Goal: Task Accomplishment & Management: Manage account settings

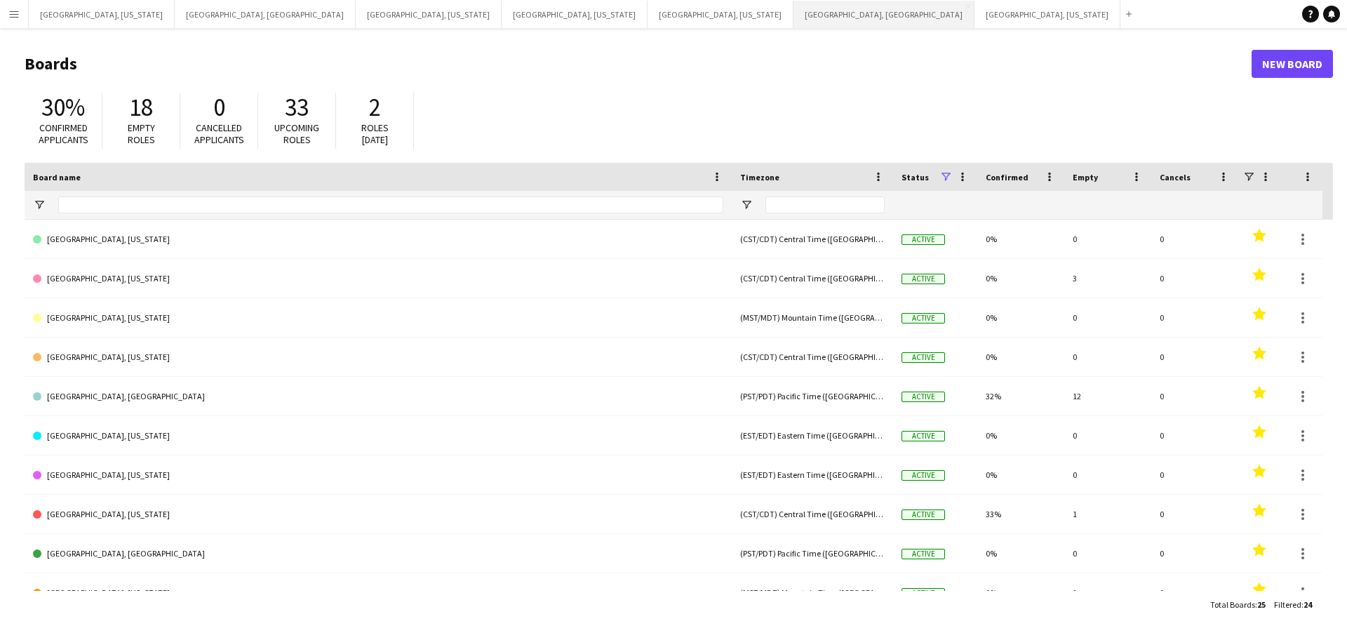
click at [793, 17] on button "[GEOGRAPHIC_DATA], [GEOGRAPHIC_DATA] Close" at bounding box center [883, 14] width 181 height 27
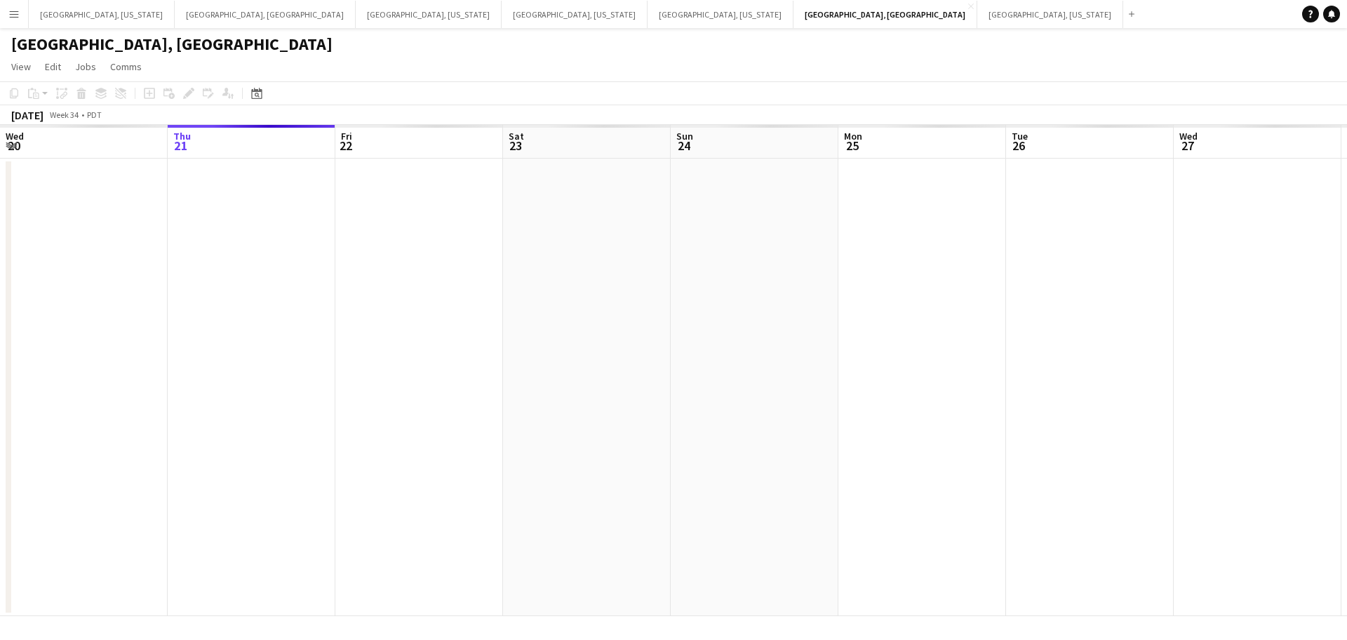
drag, startPoint x: 408, startPoint y: 239, endPoint x: 758, endPoint y: 251, distance: 350.3
click at [771, 250] on app-calendar-viewport "Mon 18 Tue 19 Wed 20 Thu 21 Fri 22 Sat 23 Sun 24 Mon 25 Tue 26 Wed 27 Thu 28 Fr…" at bounding box center [673, 370] width 1347 height 491
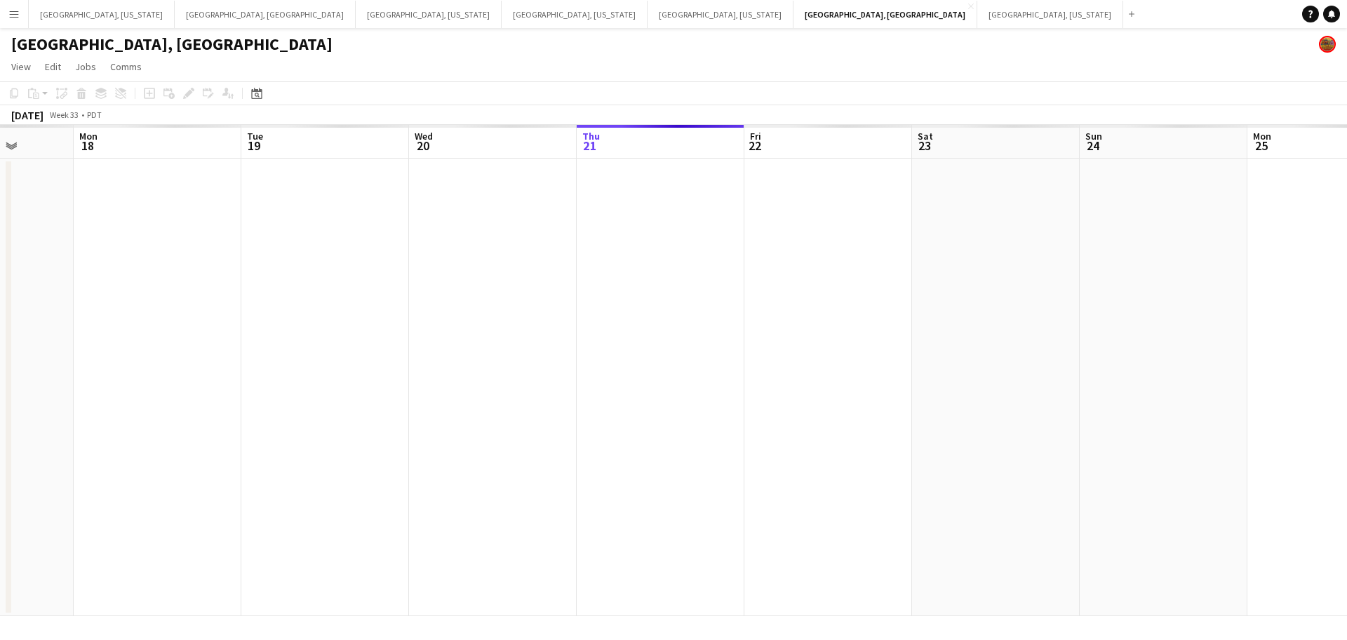
drag, startPoint x: 722, startPoint y: 332, endPoint x: 699, endPoint y: 339, distance: 24.2
click at [739, 332] on app-calendar-viewport "Fri 15 Sat 16 Sun 17 Mon 18 Tue 19 Wed 20 Thu 21 Fri 22 Sat 23 Sun 24 Mon 25 Tu…" at bounding box center [673, 370] width 1347 height 491
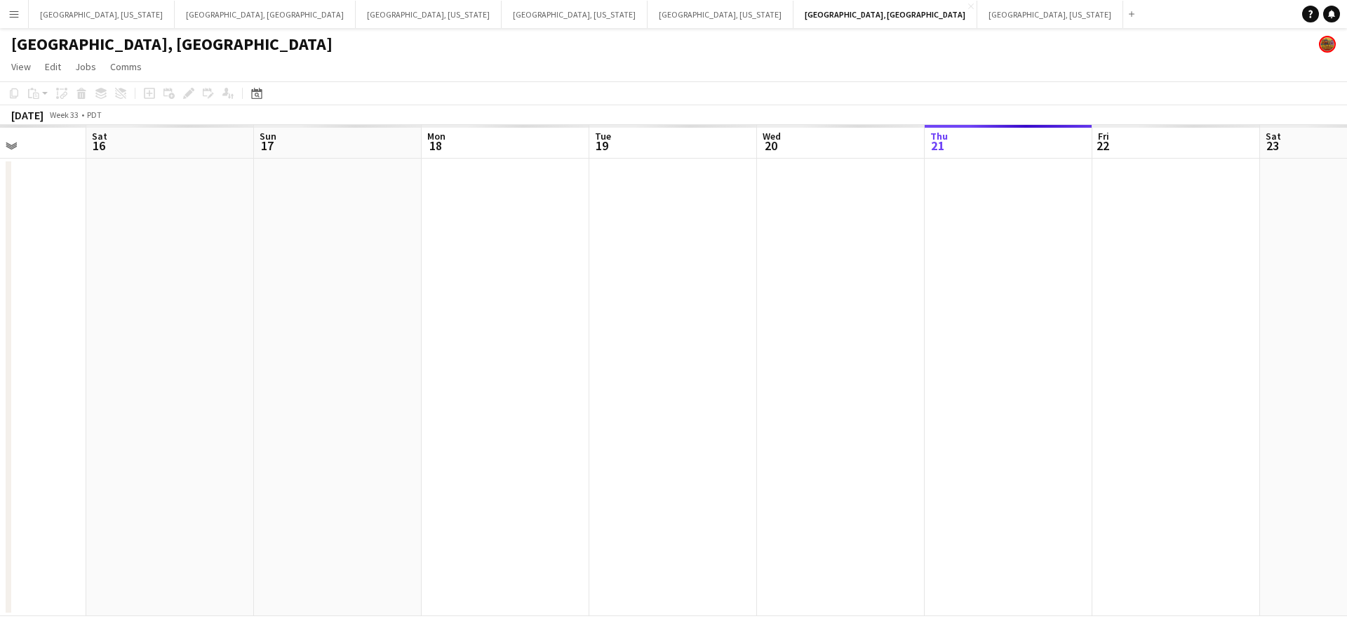
drag, startPoint x: 435, startPoint y: 349, endPoint x: 519, endPoint y: 354, distance: 84.3
click at [680, 347] on app-calendar-viewport "Wed 13 Thu 14 Fri 15 Sat 16 Sun 17 Mon 18 Tue 19 Wed 20 Thu 21 Fri 22 Sat 23 Su…" at bounding box center [673, 370] width 1347 height 491
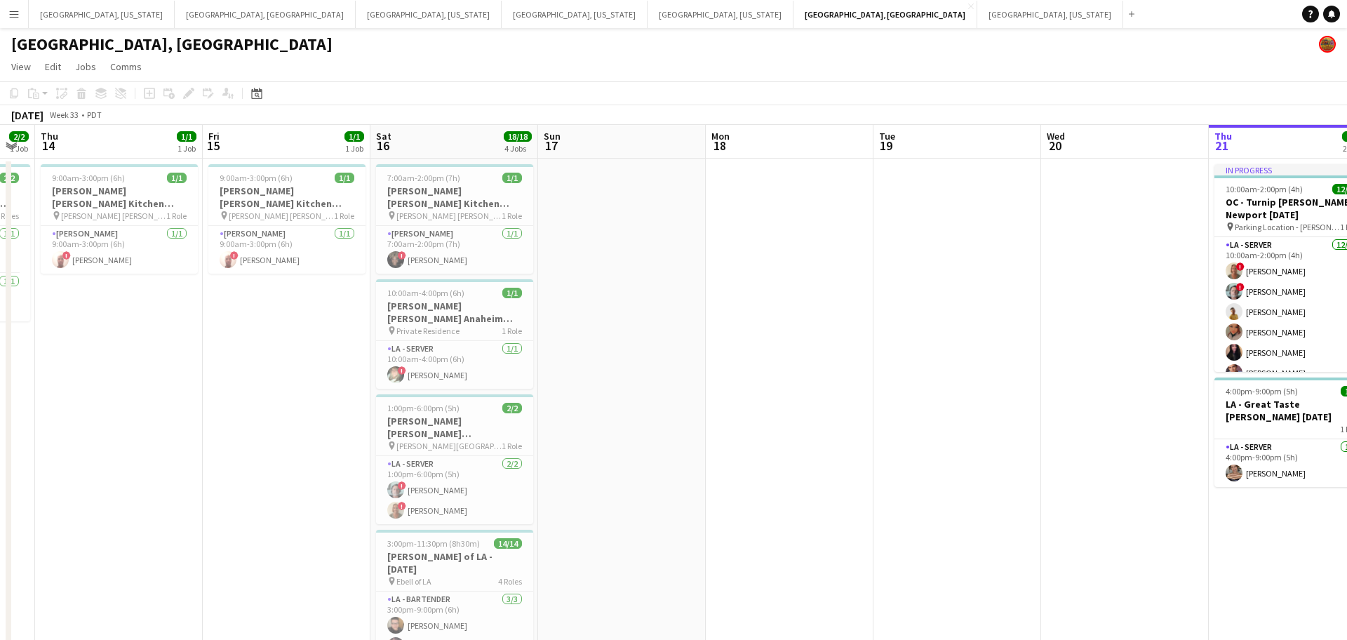
click at [666, 335] on app-calendar-viewport "Tue 12 1/3 1 Job Wed 13 2/2 1 Job Thu 14 1/1 1 Job Fri 15 1/1 1 Job Sat 16 18/1…" at bounding box center [673, 447] width 1347 height 644
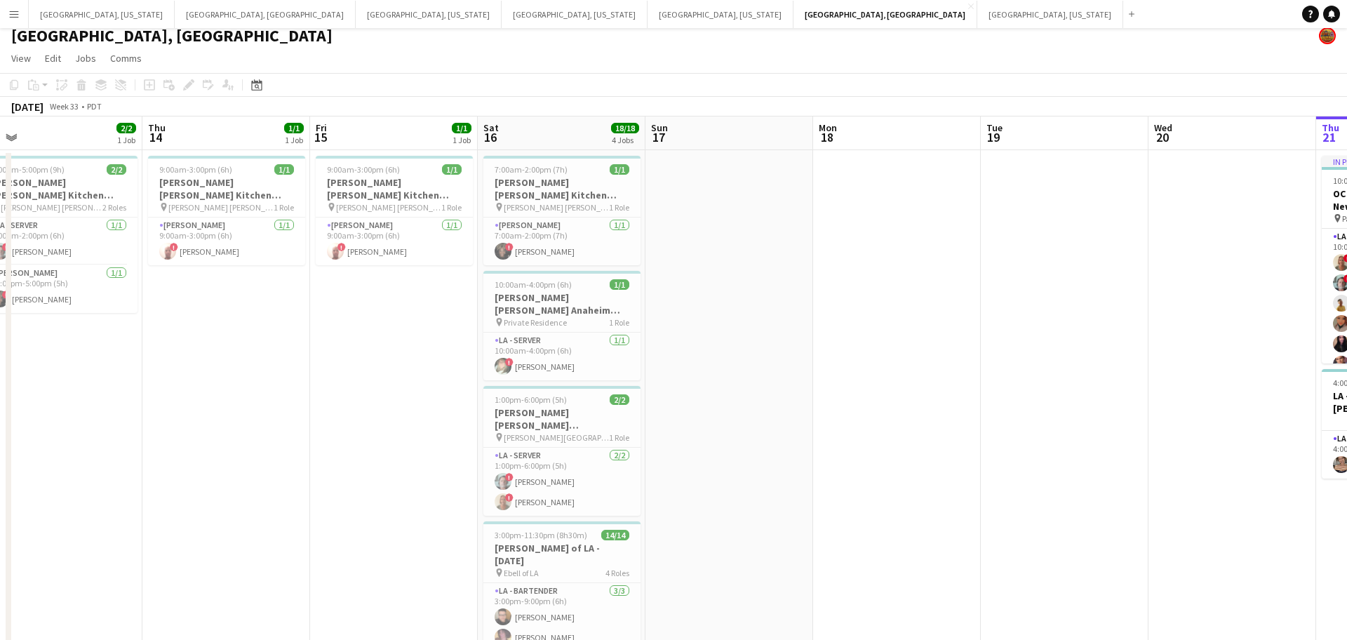
scroll to position [0, 0]
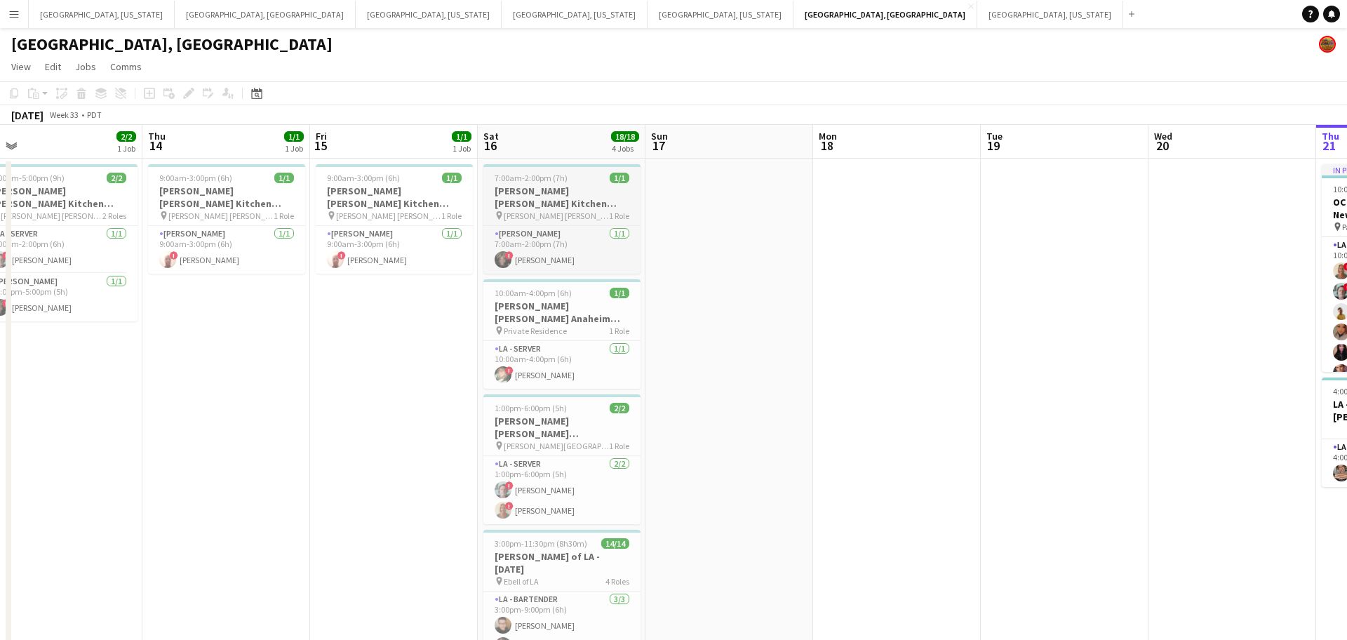
click at [549, 186] on h3 "[PERSON_NAME] [PERSON_NAME] Kitchen [DATE]" at bounding box center [561, 197] width 157 height 25
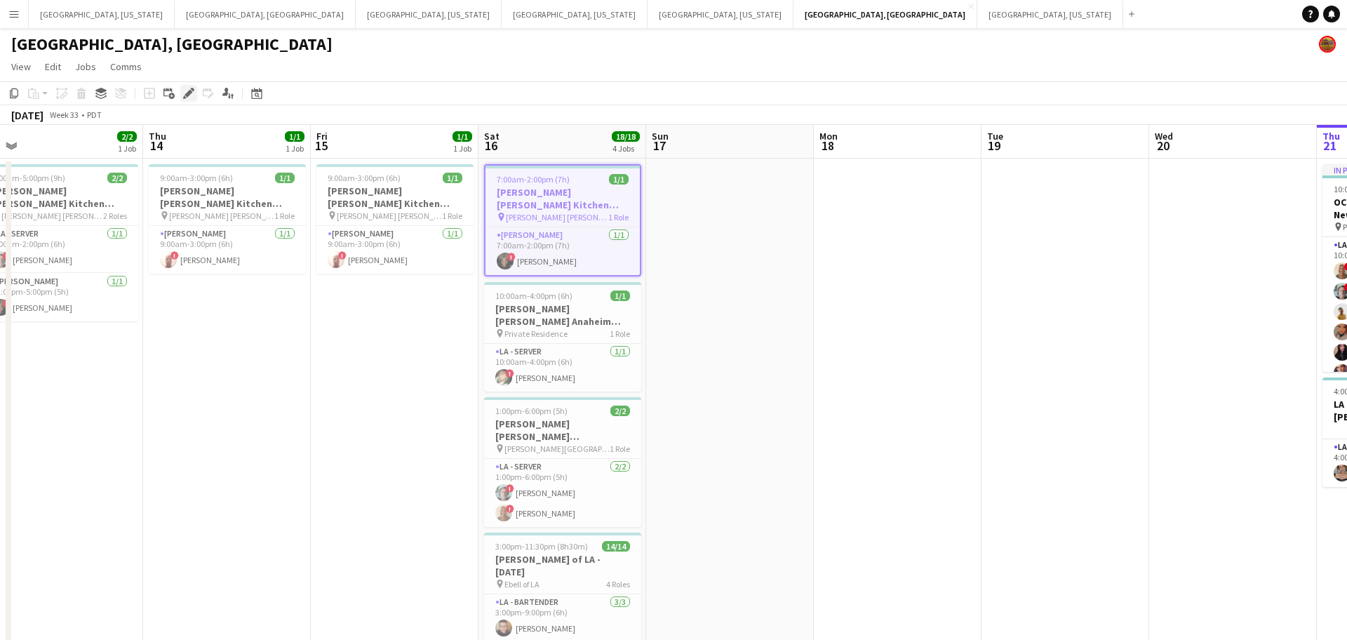
click at [186, 93] on icon "Edit" at bounding box center [188, 93] width 11 height 11
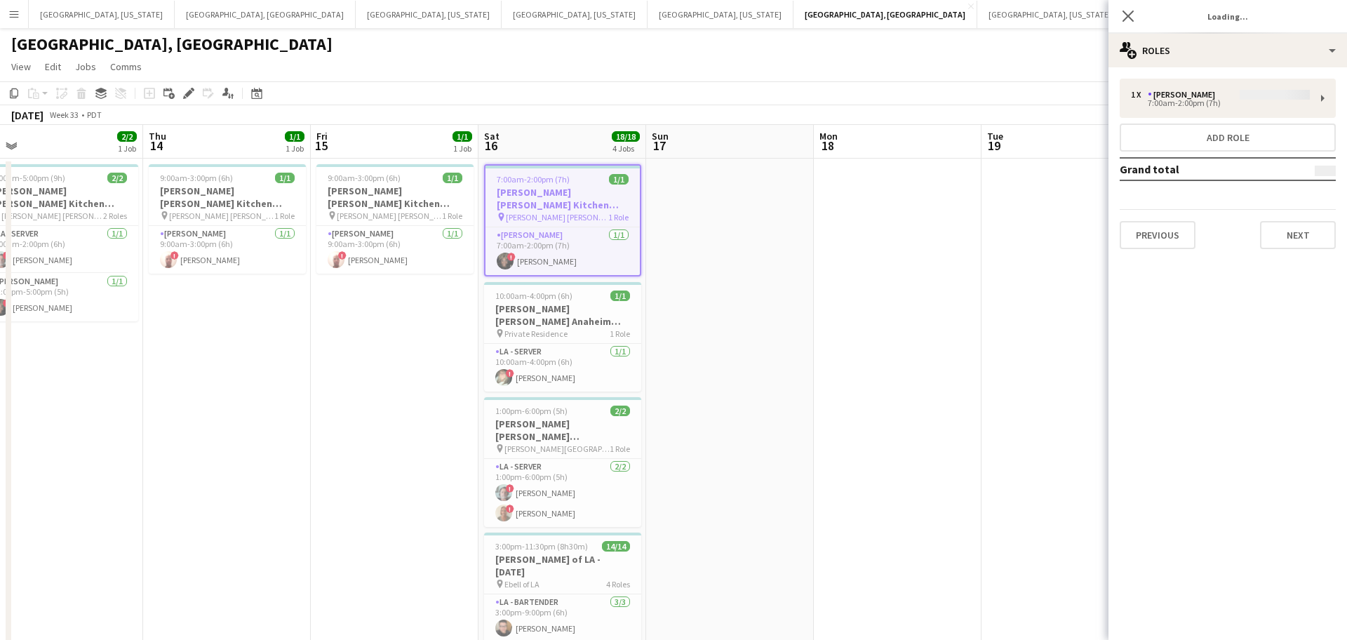
type input "**********"
drag, startPoint x: 1294, startPoint y: 239, endPoint x: 1296, endPoint y: 255, distance: 16.3
click at [1294, 239] on button "Next" at bounding box center [1298, 235] width 76 height 28
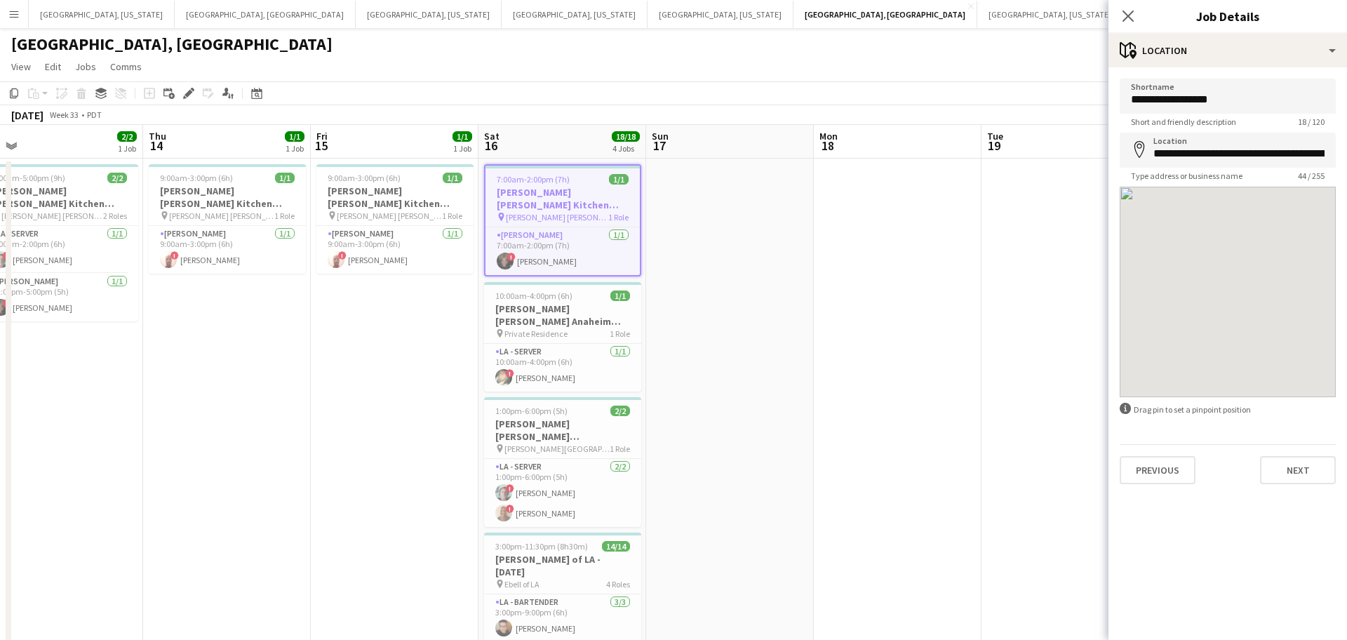
click at [1322, 488] on div "**********" at bounding box center [1227, 281] width 239 height 428
click at [1322, 483] on button "Next" at bounding box center [1298, 470] width 76 height 28
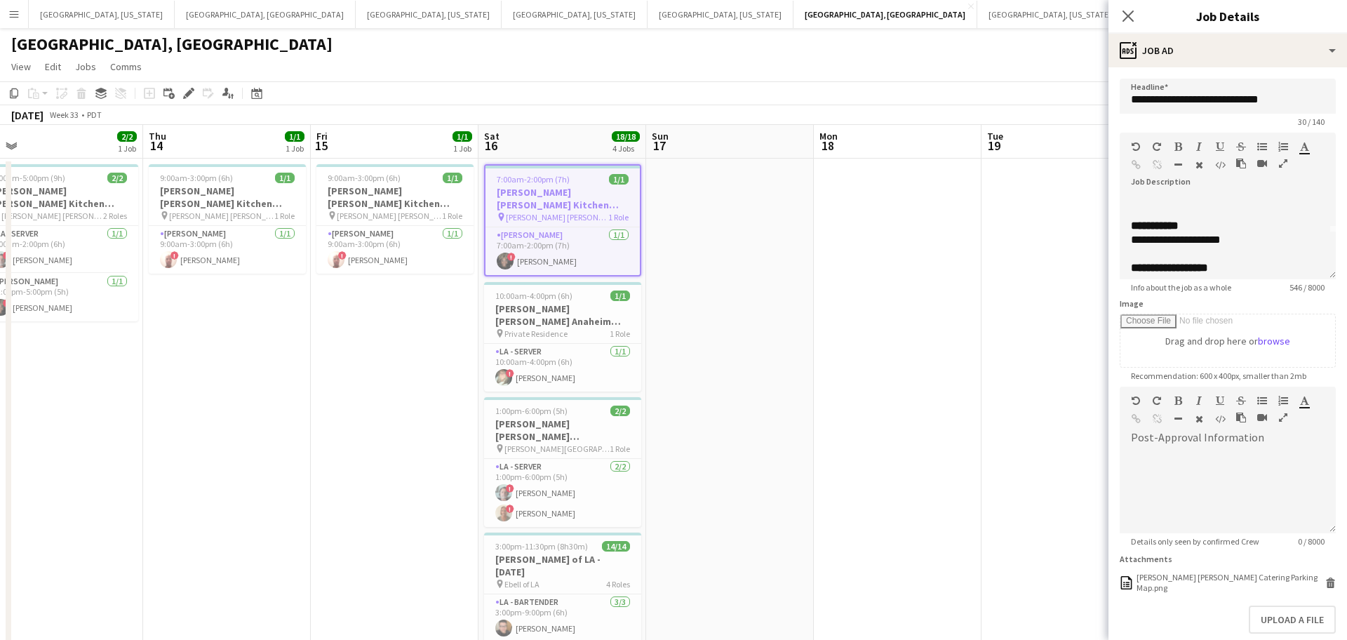
scroll to position [0, 0]
click at [1128, 12] on icon "Close pop-in" at bounding box center [1127, 15] width 13 height 13
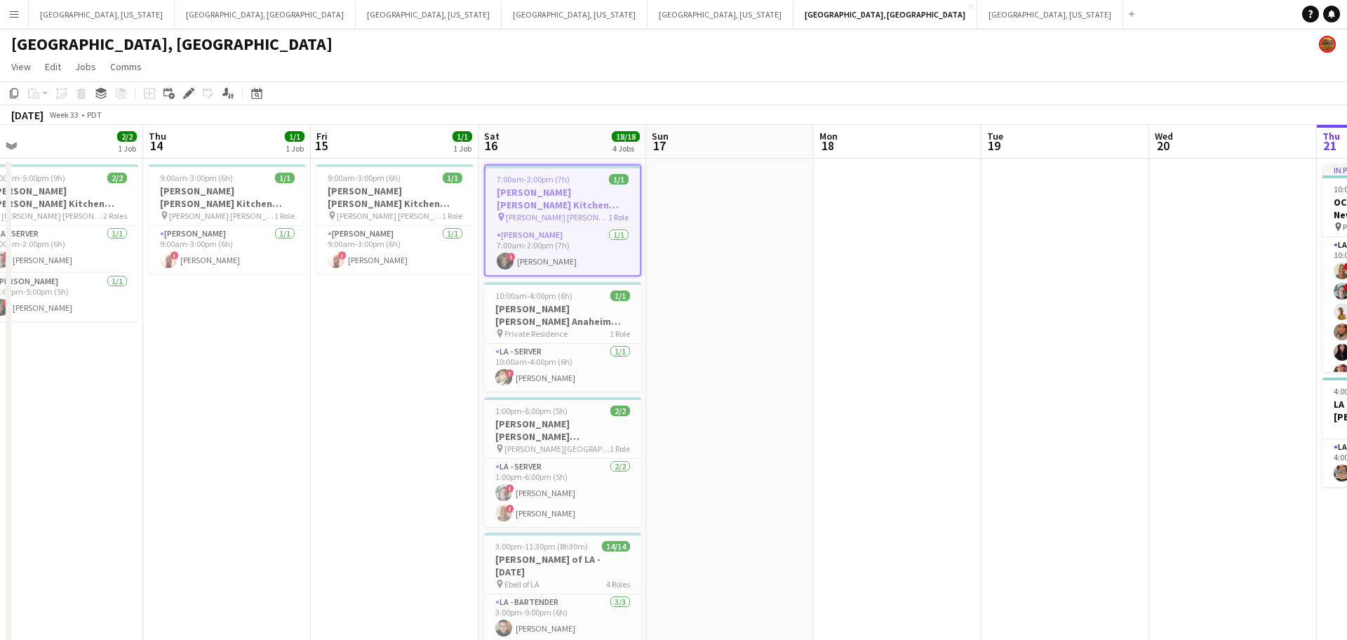
click at [552, 186] on h3 "[PERSON_NAME] [PERSON_NAME] Kitchen [DATE]" at bounding box center [562, 198] width 154 height 25
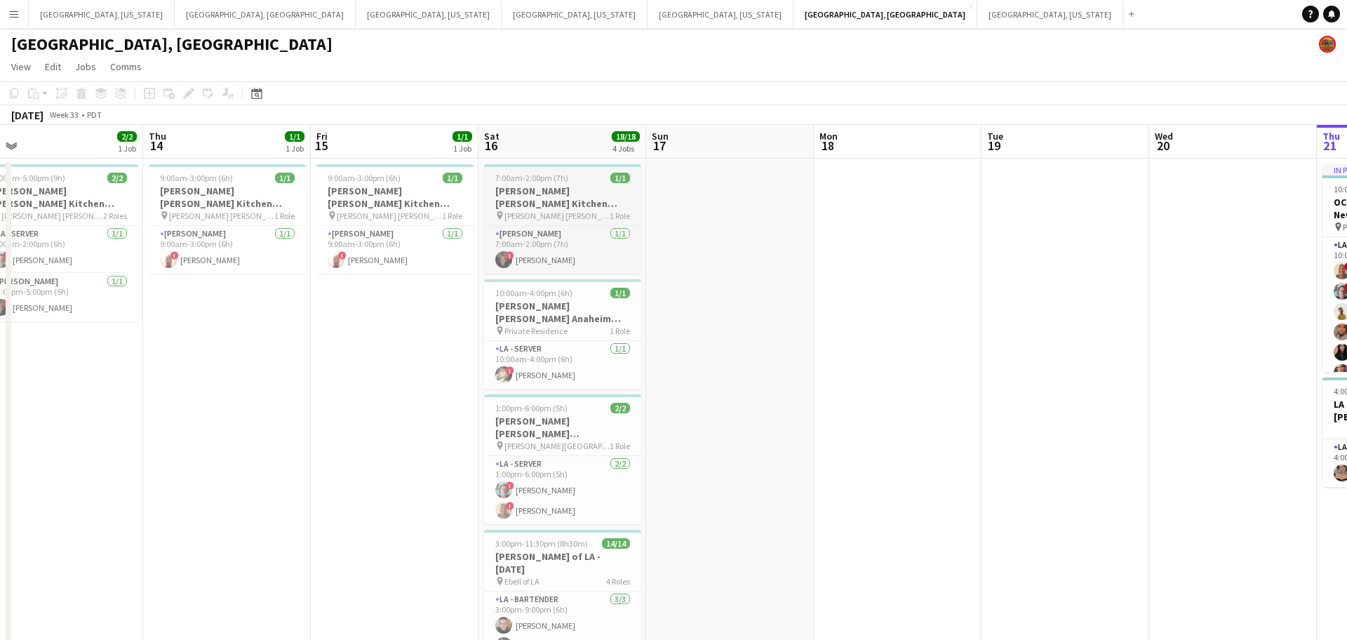
click at [552, 186] on h3 "[PERSON_NAME] [PERSON_NAME] Kitchen [DATE]" at bounding box center [562, 197] width 157 height 25
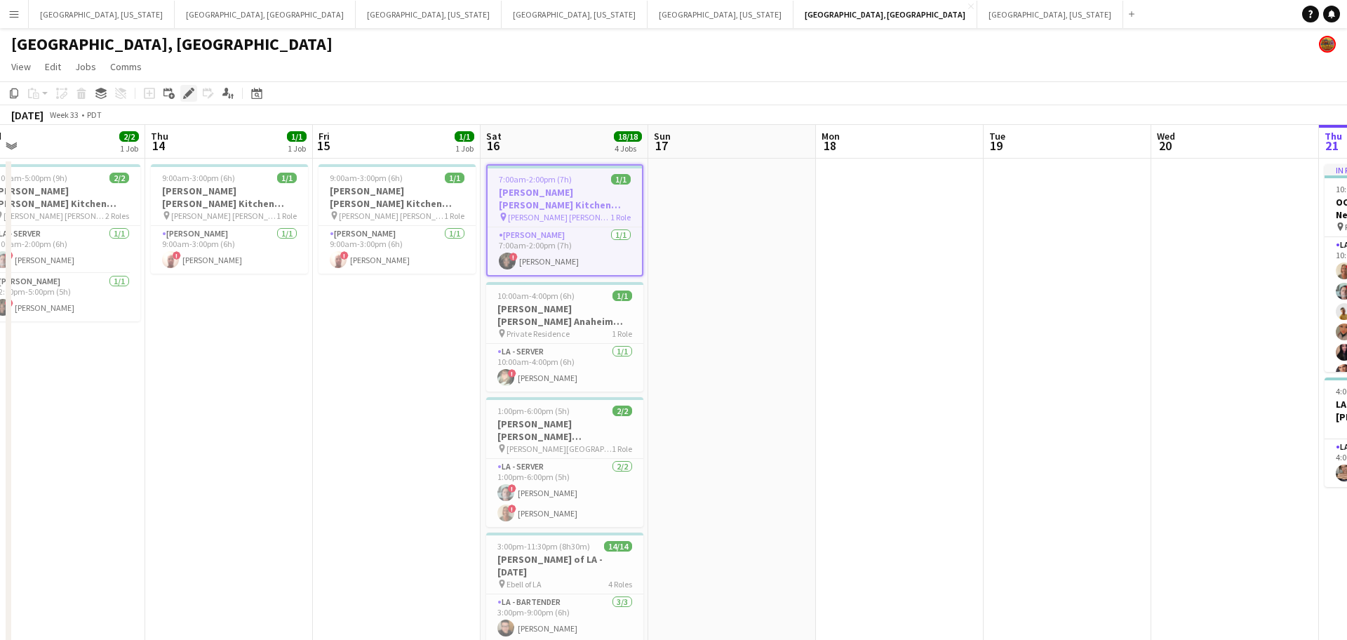
click at [183, 90] on icon "Edit" at bounding box center [188, 93] width 11 height 11
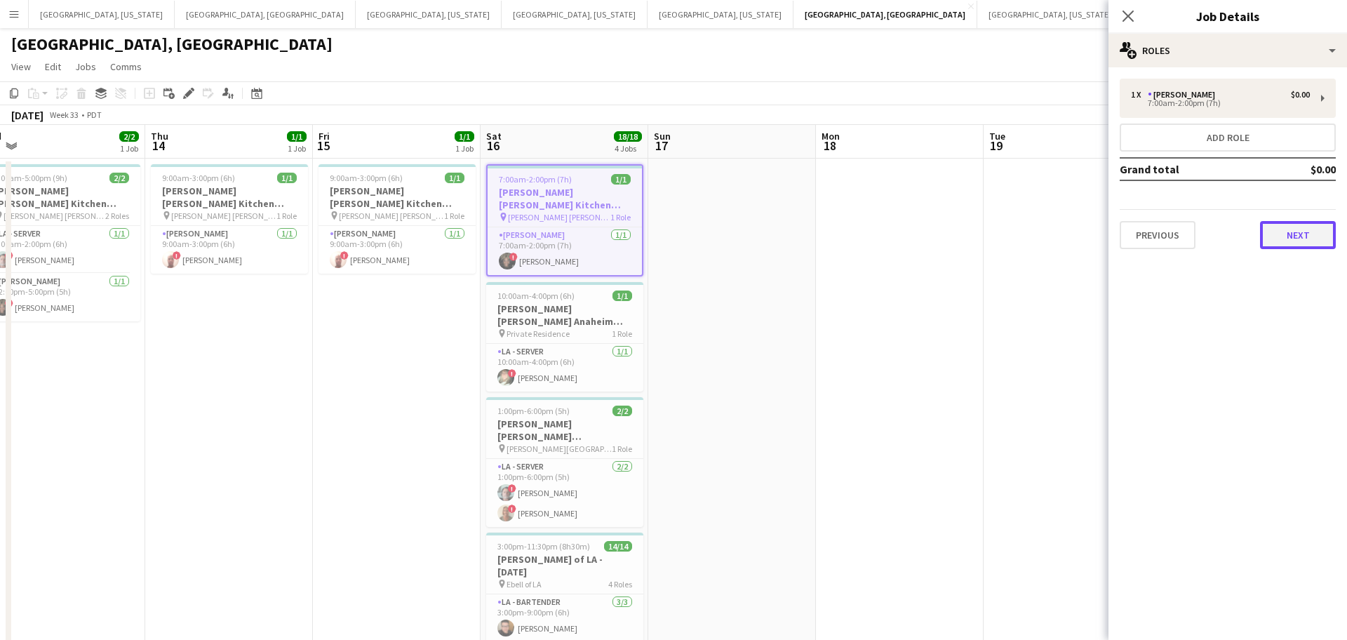
click at [1300, 236] on button "Next" at bounding box center [1298, 235] width 76 height 28
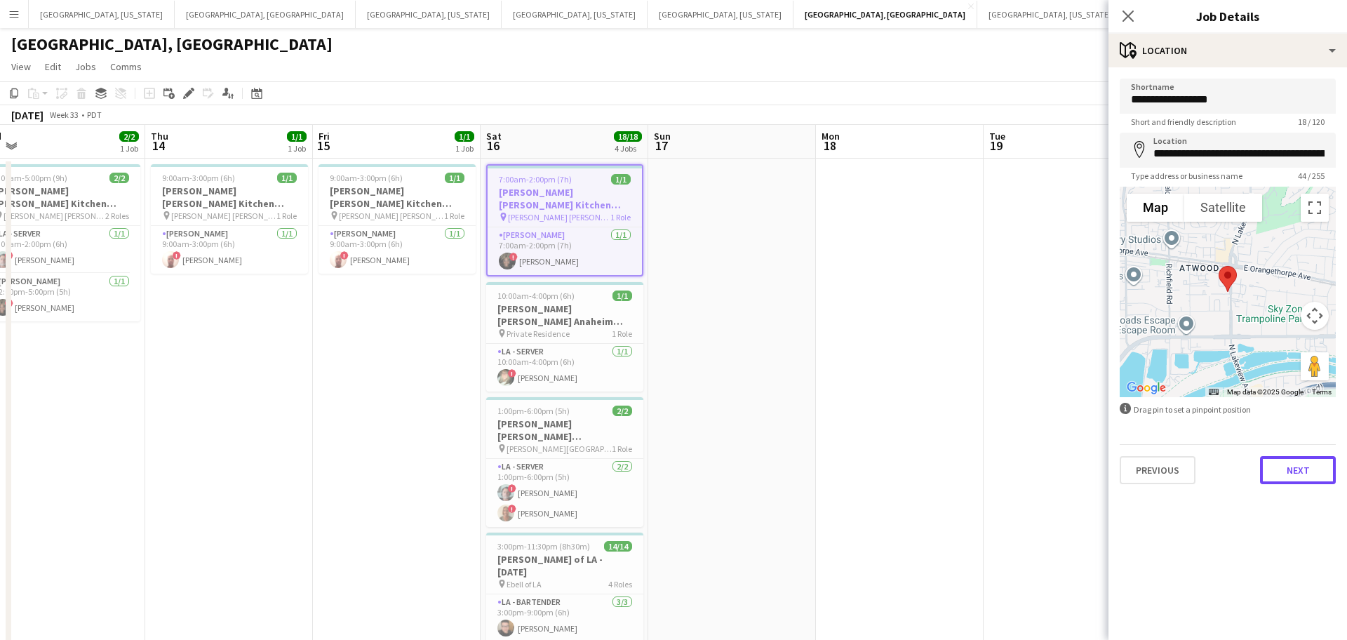
click at [1307, 463] on button "Next" at bounding box center [1298, 470] width 76 height 28
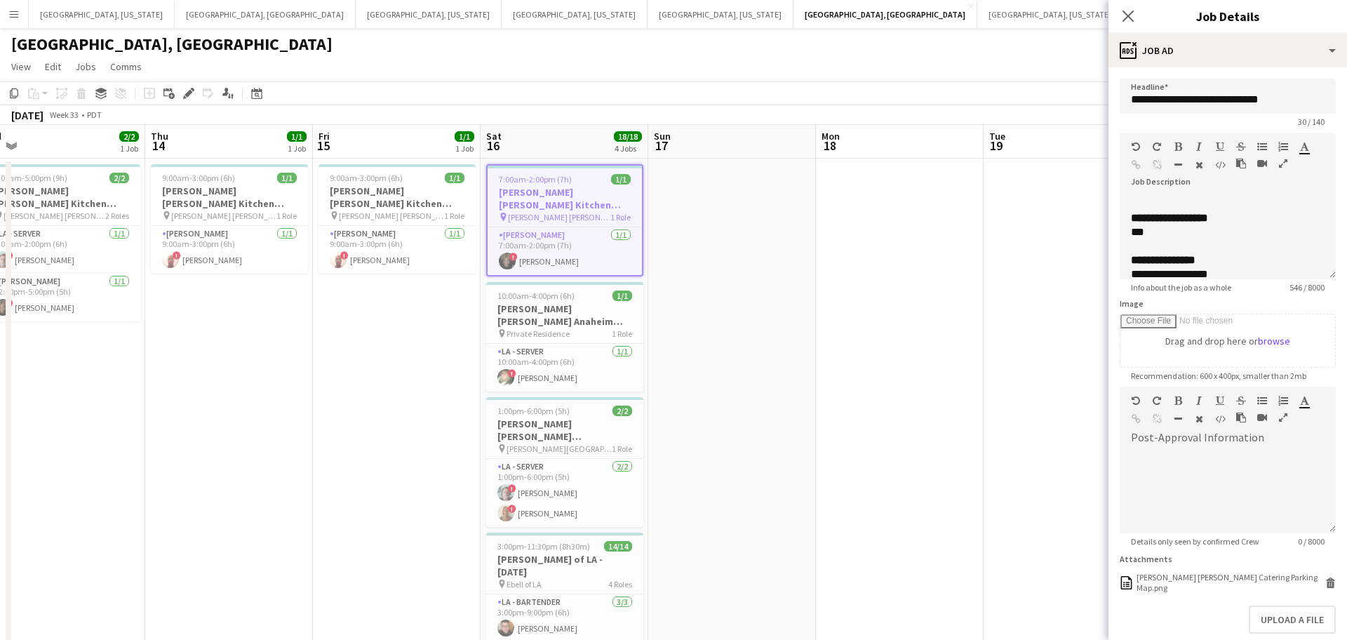
scroll to position [97, 0]
click at [1130, 18] on icon at bounding box center [1127, 15] width 13 height 13
